Goal: Use online tool/utility: Utilize a website feature to perform a specific function

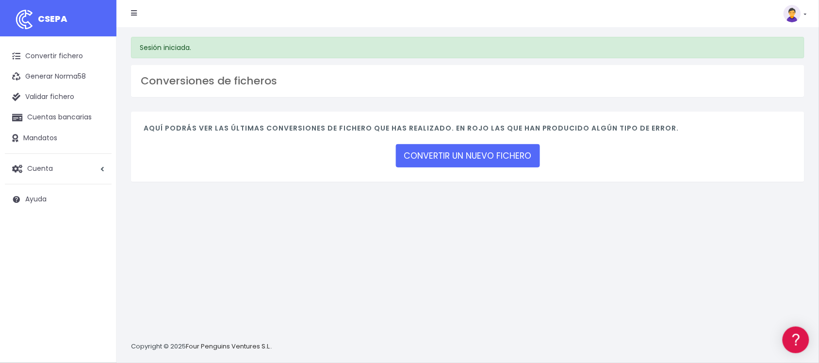
click at [228, 263] on div "Sesión iniciada. Conversiones de ficheros Aquí podrás ver las últimas conversio…" at bounding box center [467, 195] width 703 height 336
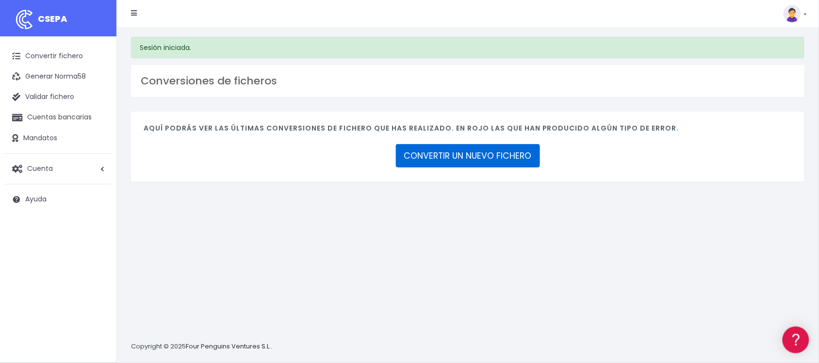
click at [428, 155] on link "CONVERTIR UN NUEVO FICHERO" at bounding box center [468, 155] width 144 height 23
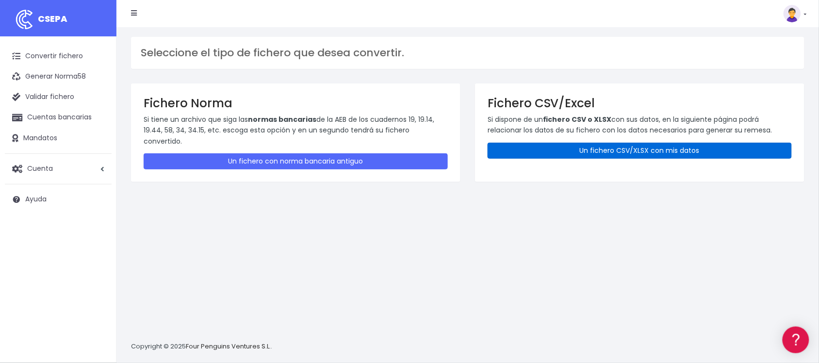
click at [570, 145] on link "Un fichero CSV/XLSX con mis datos" at bounding box center [640, 151] width 304 height 16
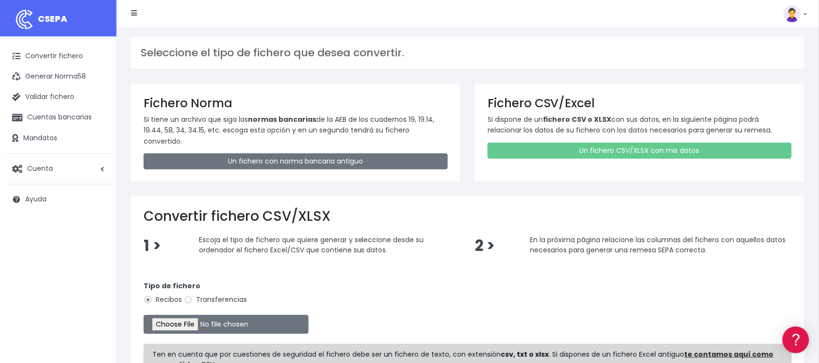
click at [203, 295] on label "Transferencias" at bounding box center [215, 300] width 63 height 10
click at [193, 296] on input "Transferencias" at bounding box center [188, 300] width 9 height 9
radio input "true"
click at [199, 317] on input "file" at bounding box center [226, 324] width 165 height 19
type input "C:\fakepath\2508291 SESS BSCHFICHERO.xlsx"
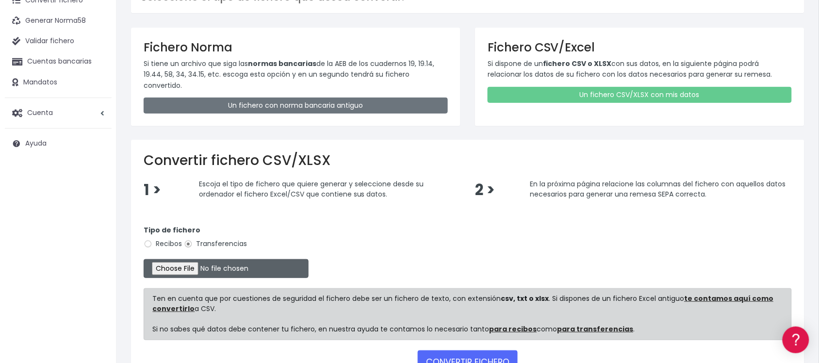
scroll to position [117, 0]
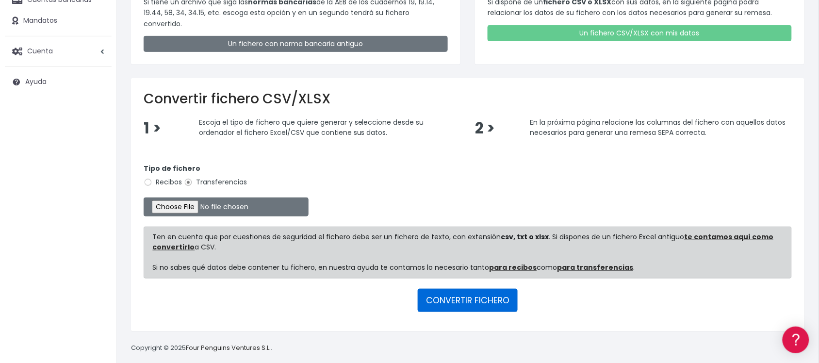
click at [448, 299] on button "CONVERTIR FICHERO" at bounding box center [468, 300] width 100 height 23
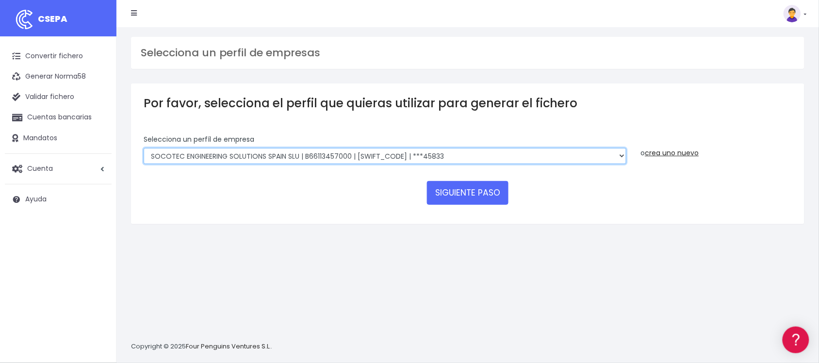
click at [452, 163] on select "SOCOTEC ENGINEERING SOLUTIONS SPAIN SLU | B66113457000 | [SWIFT_CODE] | ***4583…" at bounding box center [385, 156] width 483 height 16
select select "2713"
click at [144, 148] on select "SOCOTEC ENGINEERING SOLUTIONS SPAIN SLU | B66113457000 | [SWIFT_CODE] | ***4583…" at bounding box center [385, 156] width 483 height 16
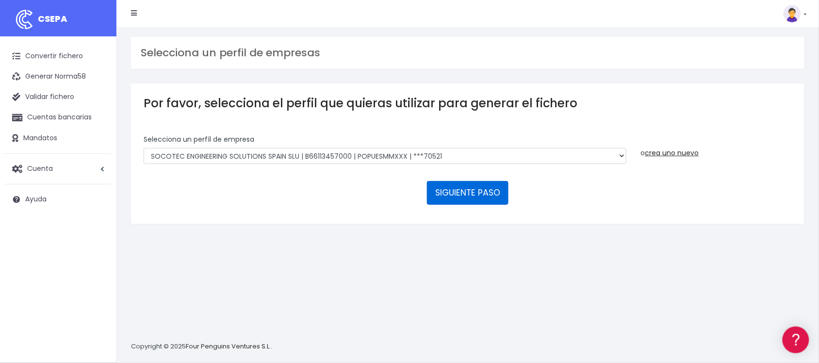
click at [459, 187] on button "SIGUIENTE PASO" at bounding box center [468, 192] width 82 height 23
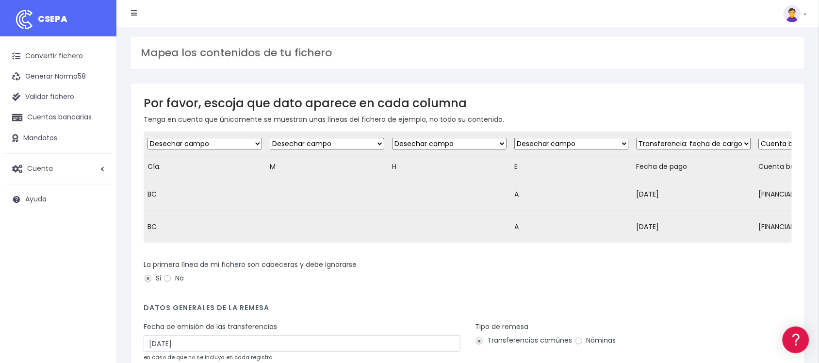
scroll to position [99, 0]
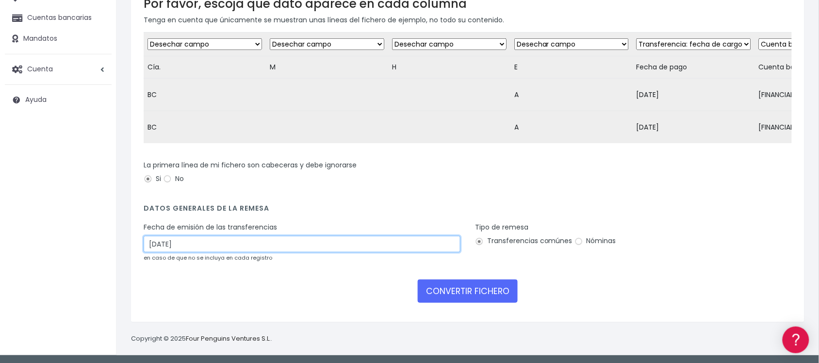
click at [348, 240] on input "31/08/2025" at bounding box center [302, 244] width 317 height 16
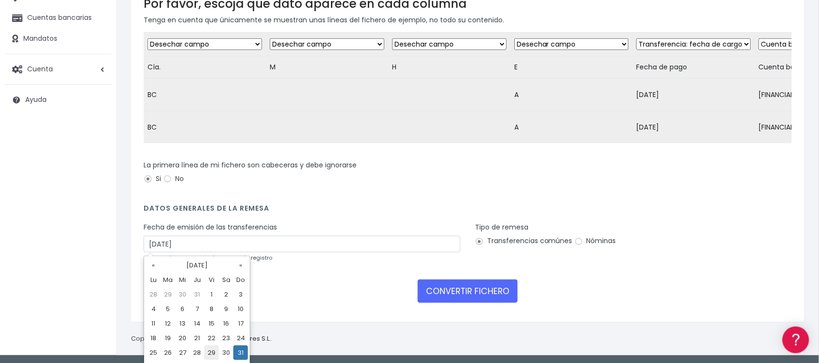
click at [209, 352] on td "29" at bounding box center [211, 353] width 15 height 15
type input "29/08/2025"
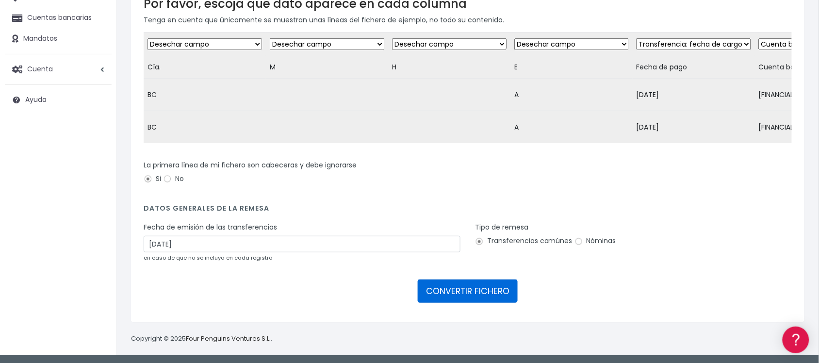
click at [460, 286] on button "CONVERTIR FICHERO" at bounding box center [468, 291] width 100 height 23
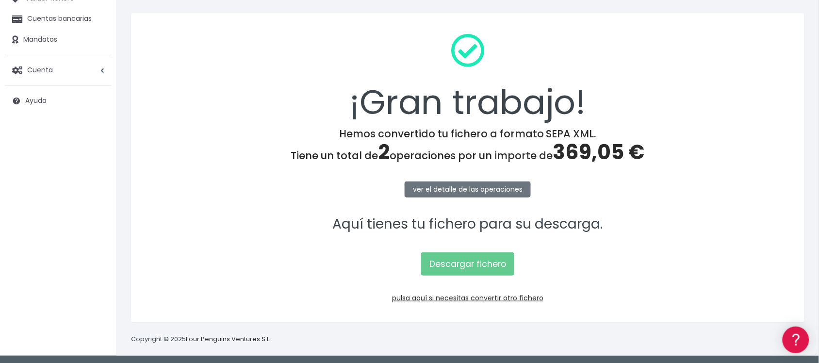
scroll to position [100, 0]
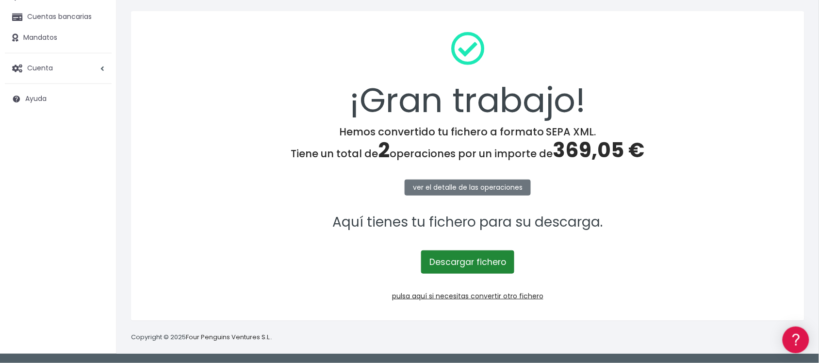
click at [461, 255] on link "Descargar fichero" at bounding box center [467, 261] width 93 height 23
